Goal: Information Seeking & Learning: Learn about a topic

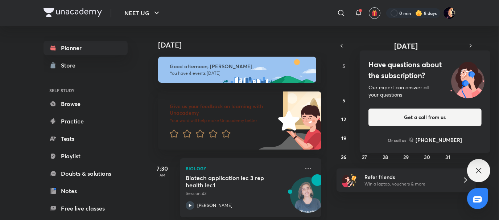
scroll to position [210, 0]
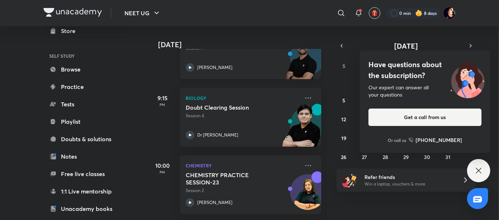
click at [218, 55] on div "Laws of Motion - 1 Session 1 [PERSON_NAME]" at bounding box center [243, 54] width 114 height 36
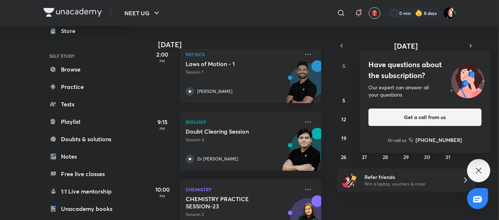
scroll to position [179, 0]
